Goal: Transaction & Acquisition: Purchase product/service

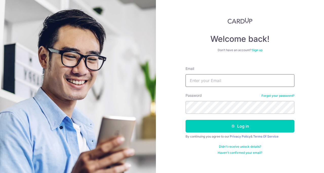
type input "[EMAIL_ADDRESS][DOMAIN_NAME]"
click at [240, 126] on button "Log in" at bounding box center [239, 126] width 109 height 13
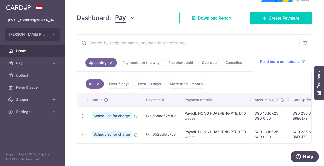
scroll to position [65, 0]
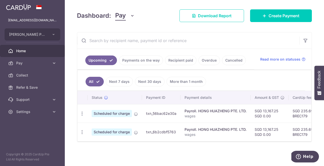
click at [175, 59] on link "Recipient paid" at bounding box center [180, 60] width 31 height 10
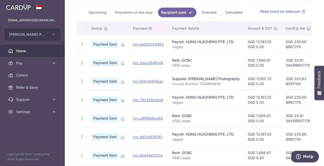
scroll to position [116, 0]
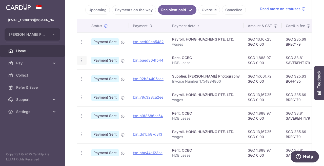
click at [82, 60] on icon "button" at bounding box center [81, 60] width 5 height 5
click at [106, 52] on td "Payment Sent" at bounding box center [107, 60] width 41 height 18
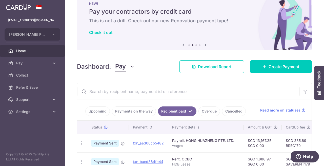
scroll to position [4, 0]
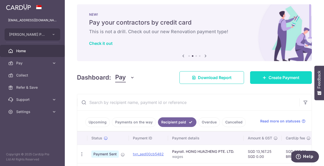
click at [268, 81] on link "Create Payment" at bounding box center [281, 77] width 62 height 13
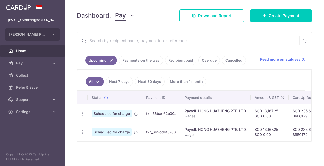
scroll to position [59, 0]
click at [283, 156] on div "× Pause Schedule Pause all future payments in this series Pause just this one p…" at bounding box center [194, 83] width 259 height 166
click at [301, 117] on td "SGD 235.69 BREC179" at bounding box center [304, 113] width 33 height 18
click at [184, 60] on link "Recipient paid" at bounding box center [180, 60] width 31 height 10
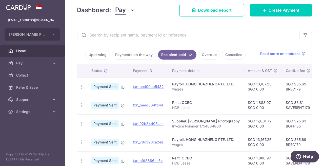
scroll to position [72, 0]
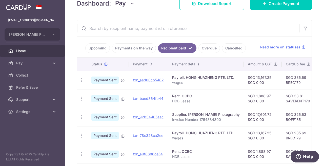
click at [290, 100] on td "SGD 33.81 SAVERENT179" at bounding box center [297, 98] width 33 height 18
copy td "SAVERENT179"
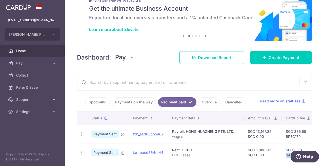
scroll to position [11, 0]
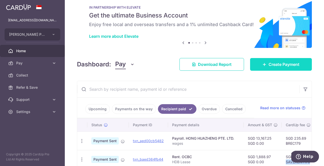
click at [269, 64] on span "Create Payment" at bounding box center [283, 64] width 31 height 6
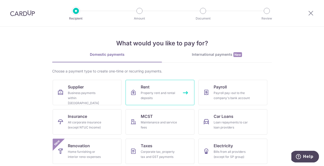
click at [158, 87] on link "Rent Property rent and rental deposits" at bounding box center [159, 92] width 69 height 25
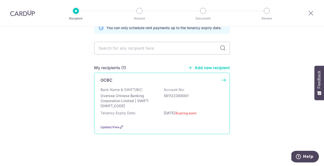
scroll to position [32, 0]
click at [112, 126] on span "Update/View" at bounding box center [109, 127] width 19 height 4
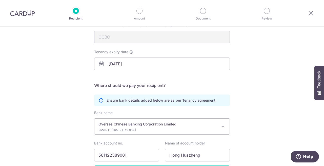
scroll to position [83, 0]
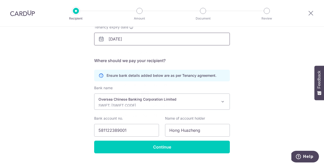
click at [154, 37] on input "16/10/2025" at bounding box center [161, 39] width 135 height 13
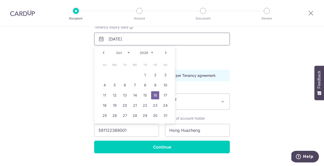
type input "16/10/2026"
click at [246, 72] on div "Recipient Details Your recipient does not need a CardUp account to receive your…" at bounding box center [162, 60] width 324 height 234
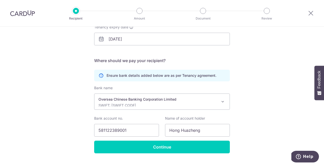
click at [261, 80] on div "Recipient Details Your recipient does not need a CardUp account to receive your…" at bounding box center [162, 60] width 324 height 234
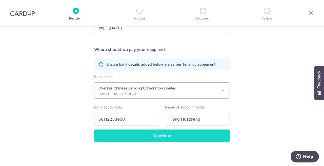
scroll to position [95, 0]
click at [175, 138] on input "Continue" at bounding box center [161, 135] width 135 height 13
